Goal: Information Seeking & Learning: Learn about a topic

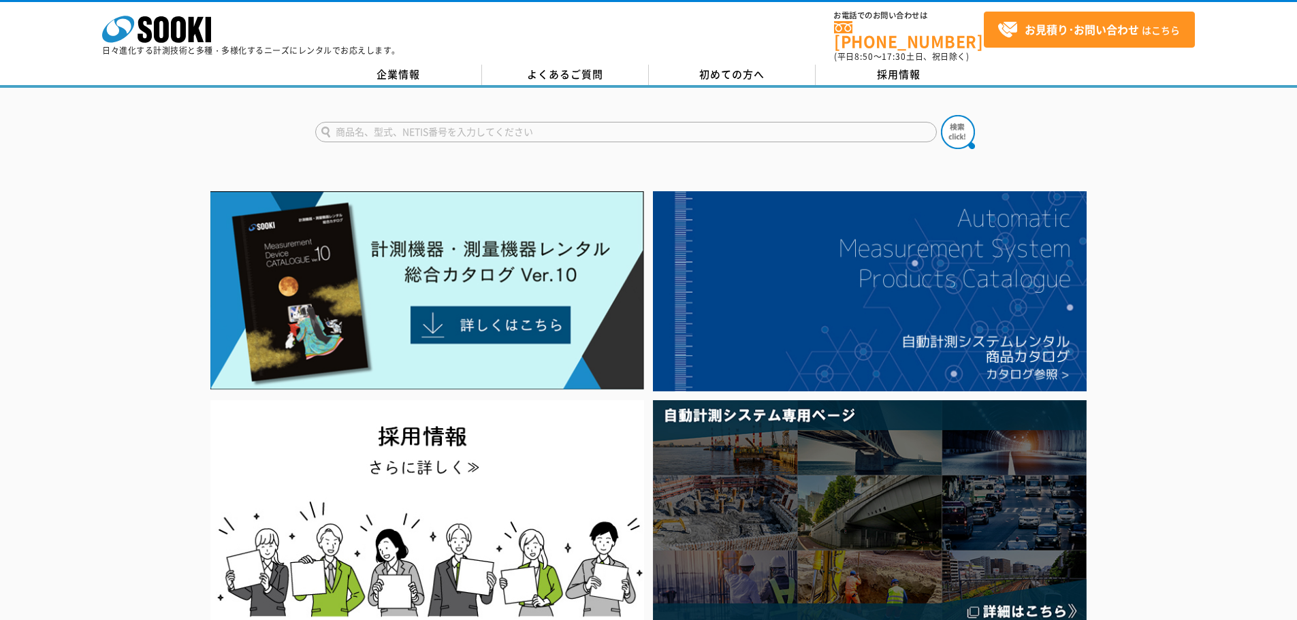
click at [498, 122] on input "text" at bounding box center [625, 132] width 621 height 20
type input "商品名、型式、NETIS番号を入力してください"
type input "s"
type input "ｼ"
type input "ｊ"
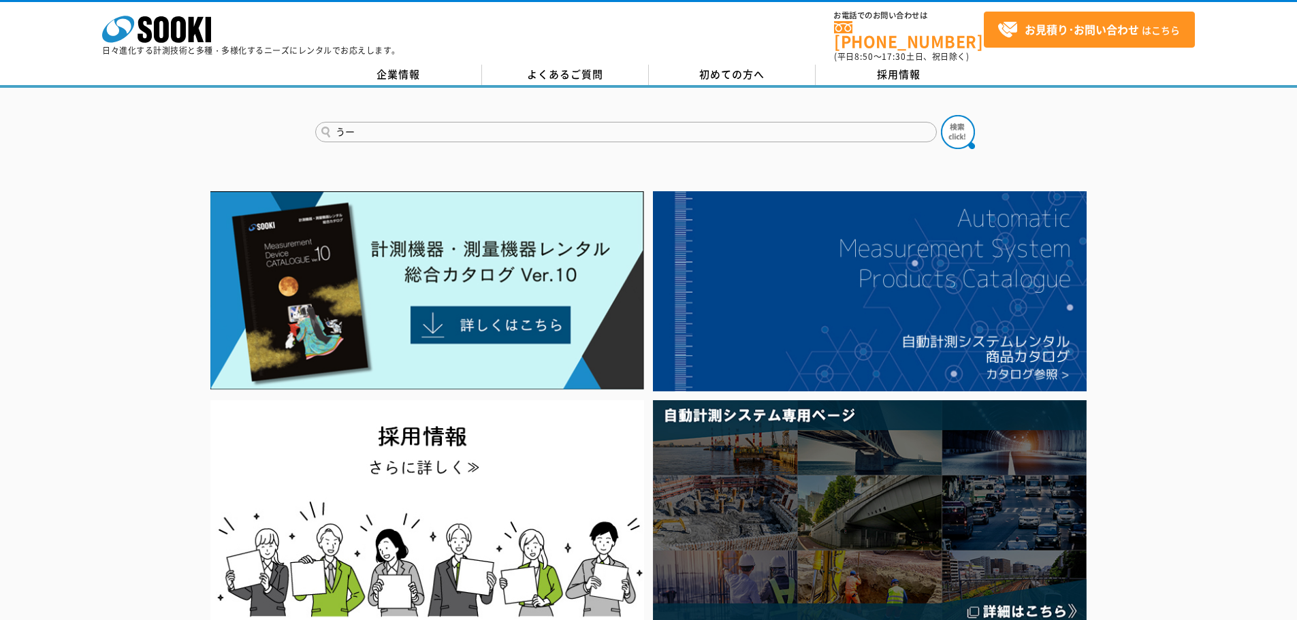
type input "う"
type input "ジューテンダー"
click at [941, 115] on button at bounding box center [958, 132] width 34 height 34
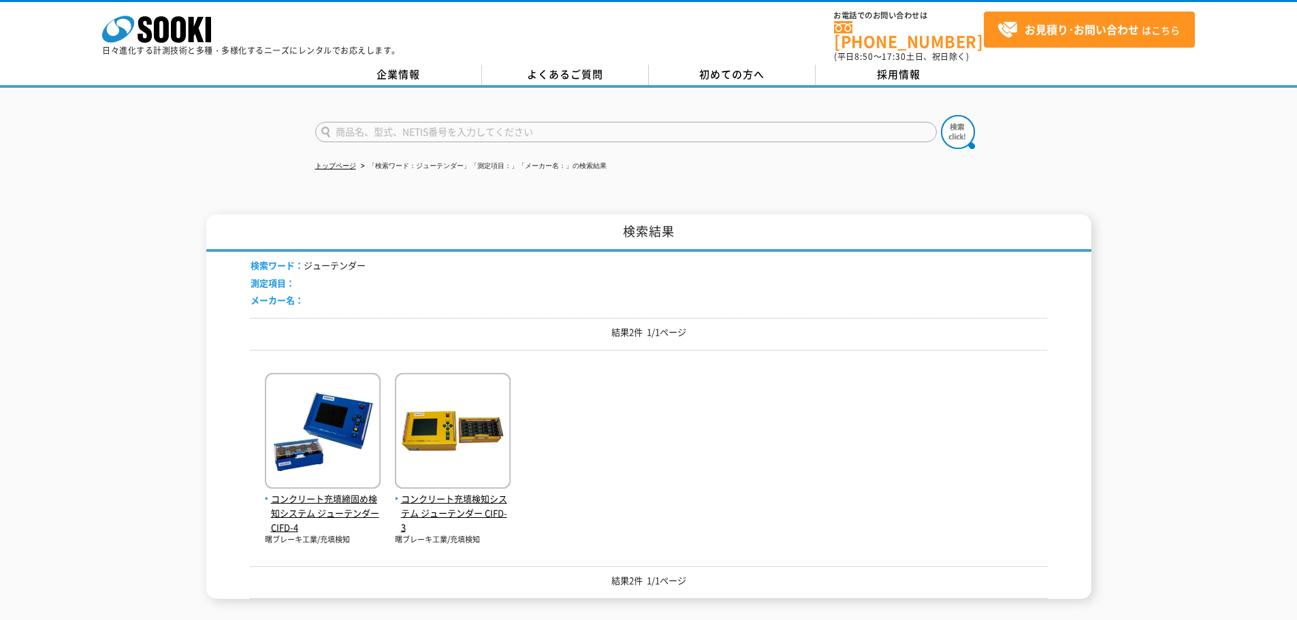
click at [425, 122] on input "text" at bounding box center [625, 132] width 621 height 20
type input "Ｐ"
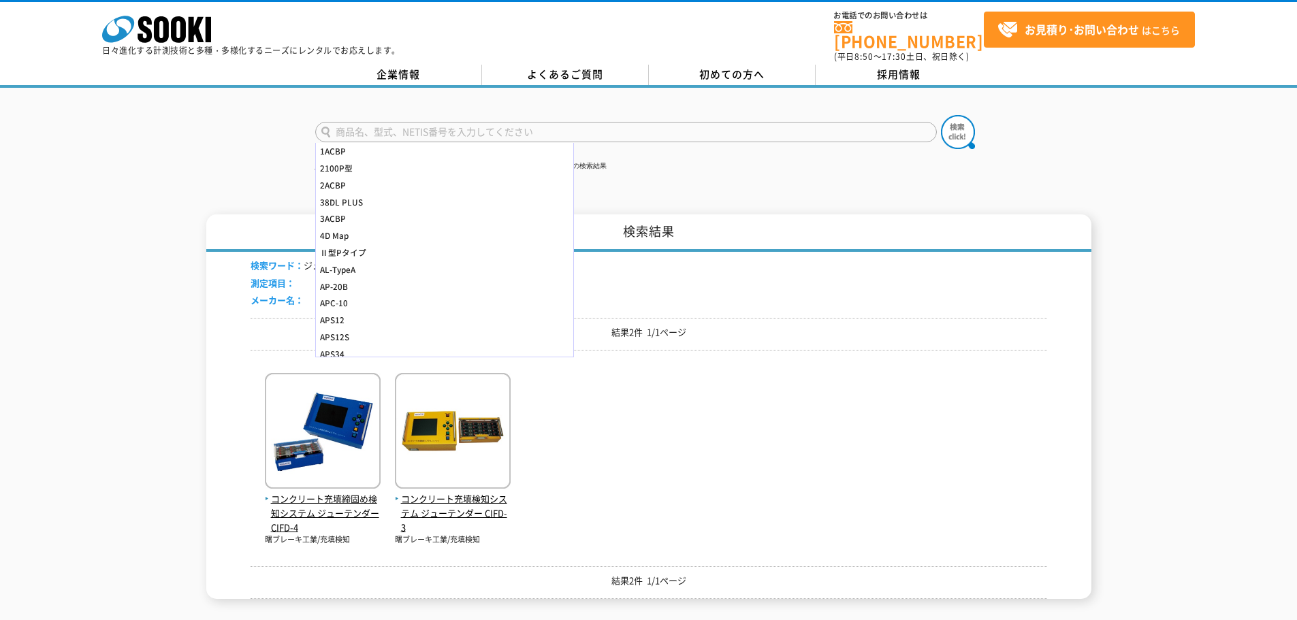
type input "Ｅ"
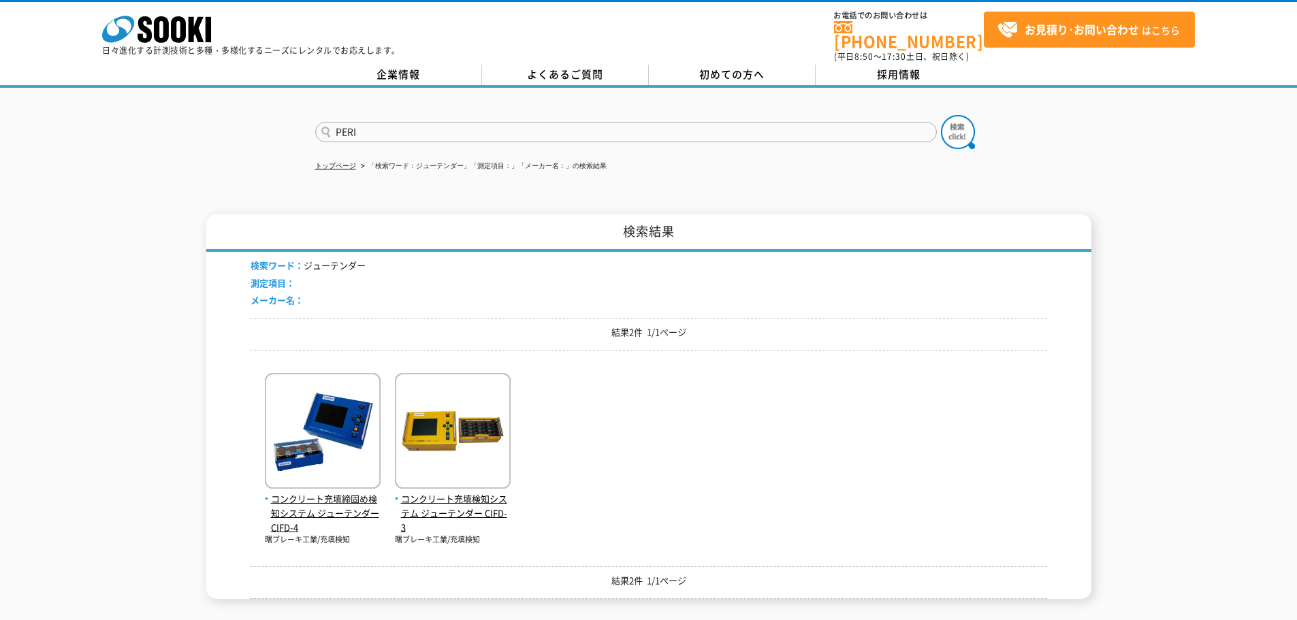
type input "PERI"
click at [941, 115] on button at bounding box center [958, 132] width 34 height 34
